Goal: Task Accomplishment & Management: Use online tool/utility

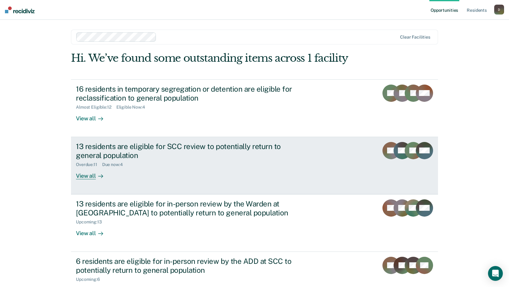
click at [86, 175] on div "View all" at bounding box center [93, 173] width 35 height 12
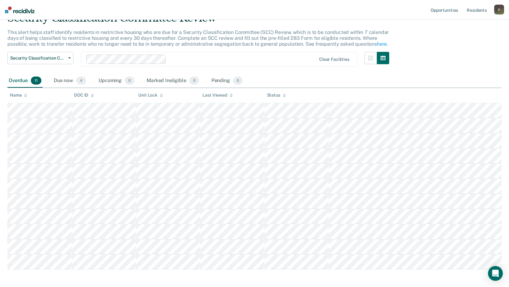
scroll to position [58, 0]
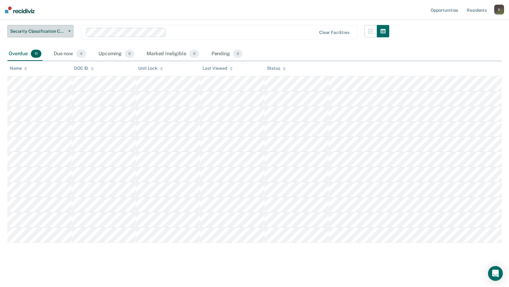
click at [55, 35] on button "Security Classification Committee Review" at bounding box center [40, 31] width 66 height 12
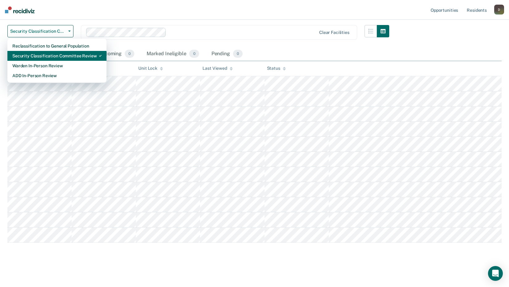
click at [59, 54] on div "Security Classification Committee Review" at bounding box center [56, 56] width 89 height 10
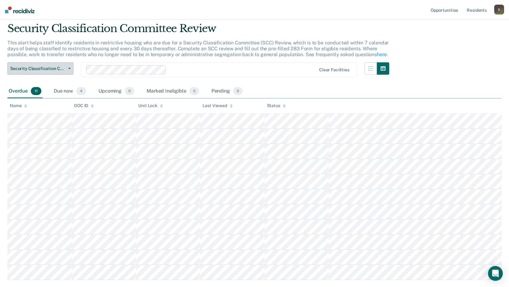
scroll to position [31, 0]
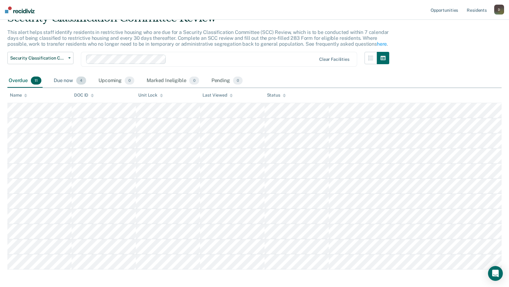
click at [82, 84] on span "4" at bounding box center [81, 80] width 10 height 8
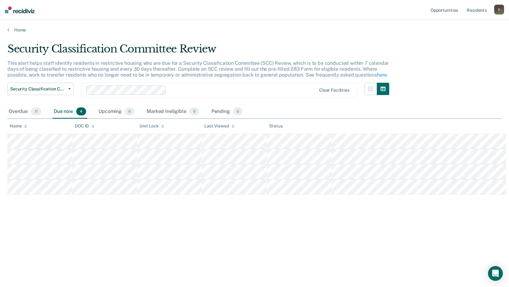
scroll to position [0, 0]
click at [23, 110] on div "Overdue 11" at bounding box center [24, 112] width 35 height 14
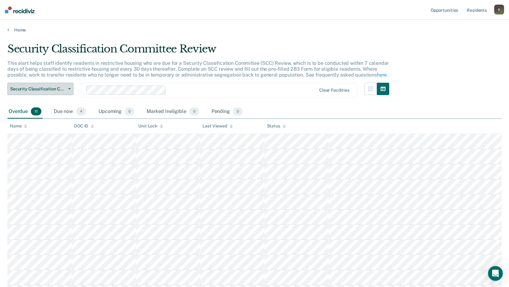
click at [62, 93] on button "Security Classification Committee Review" at bounding box center [40, 89] width 66 height 12
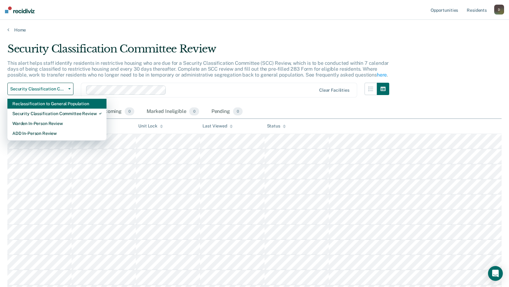
click at [63, 105] on div "Reclassification to General Population" at bounding box center [56, 104] width 89 height 10
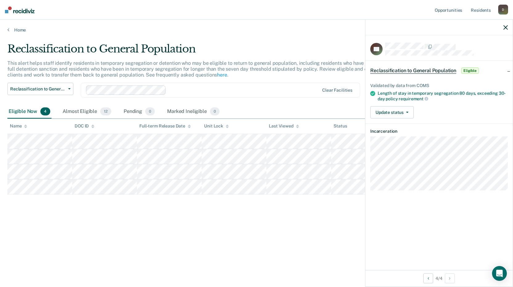
click at [59, 222] on div "Reclassification to General Population This alert helps staff identify resident…" at bounding box center [256, 142] width 498 height 198
click at [90, 113] on div "Almost Eligible 12" at bounding box center [86, 112] width 51 height 14
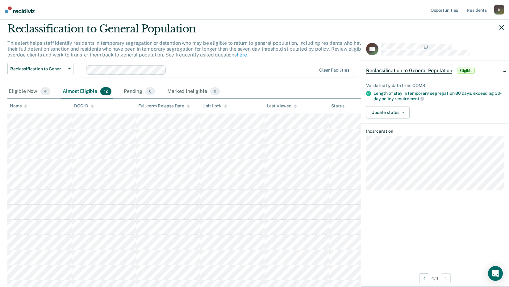
scroll to position [31, 0]
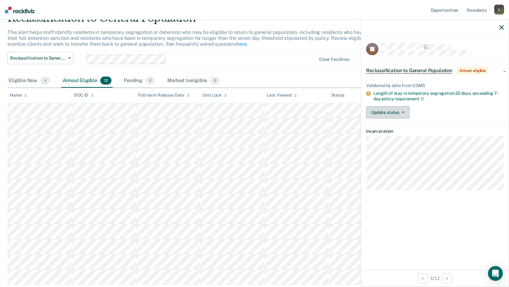
click at [392, 111] on button "Update status" at bounding box center [387, 112] width 43 height 12
click at [429, 110] on div "Update status Mark Pending Mark Ineligible" at bounding box center [435, 112] width 138 height 12
click at [425, 70] on span "Reclassification to General Population" at bounding box center [409, 71] width 86 height 6
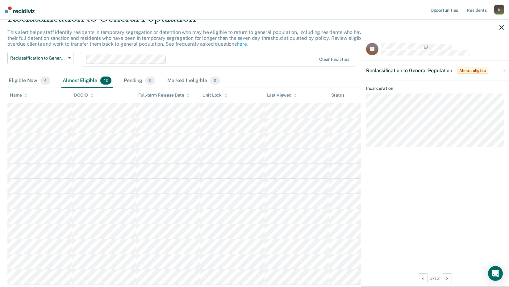
click at [502, 72] on div "Reclassification to General Population Almost eligible" at bounding box center [434, 71] width 147 height 20
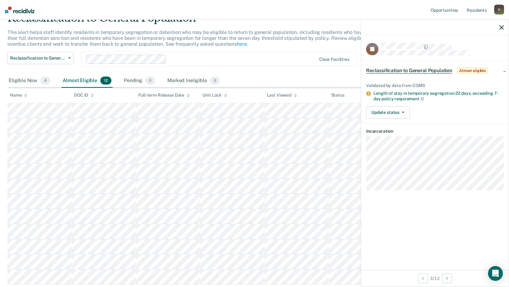
click at [278, 79] on div "Eligible Now 4 Almost Eligible 12 Pending 0 Marked Ineligible 0" at bounding box center [254, 81] width 494 height 14
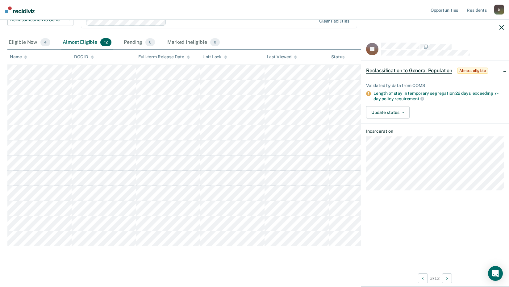
scroll to position [73, 0]
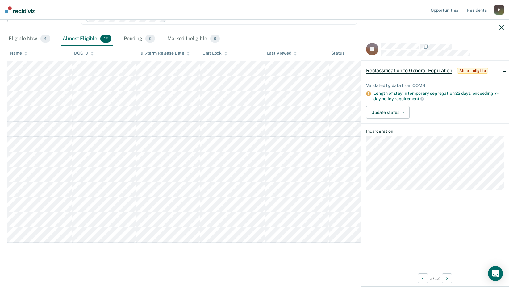
click at [501, 27] on icon "button" at bounding box center [501, 27] width 4 height 4
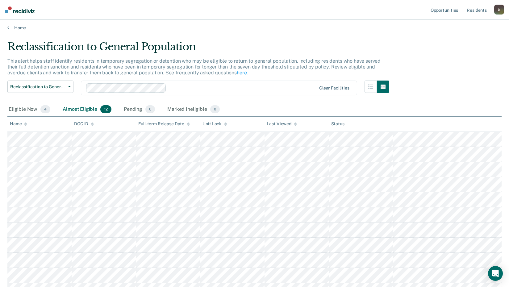
scroll to position [0, 0]
